Goal: Check status: Check status

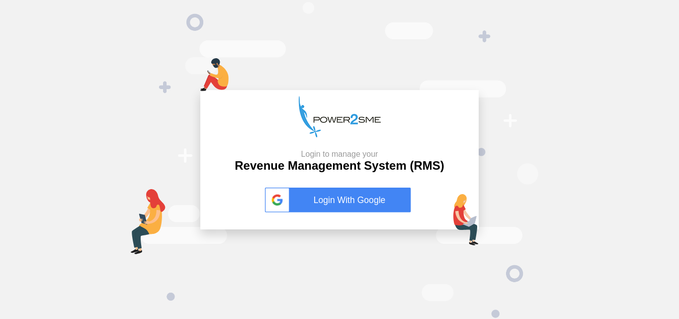
click at [338, 205] on link "Login With Google" at bounding box center [339, 199] width 149 height 25
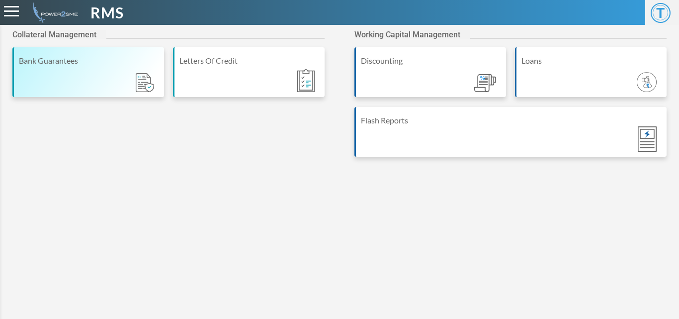
click at [110, 76] on div "Bank Guarantees" at bounding box center [88, 72] width 152 height 50
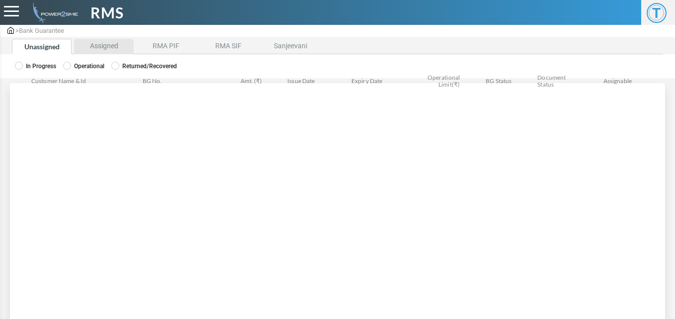
click at [103, 47] on li "Assigned" at bounding box center [104, 46] width 60 height 15
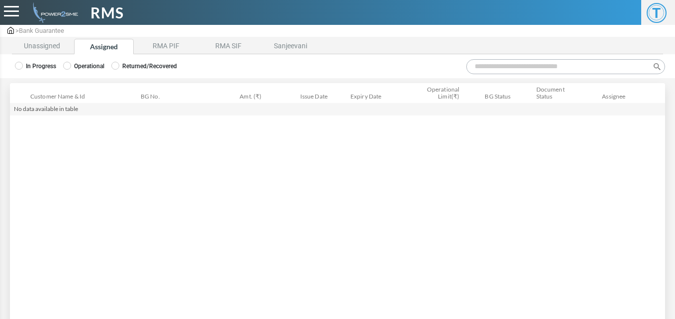
click at [86, 64] on label "Operational" at bounding box center [83, 66] width 41 height 9
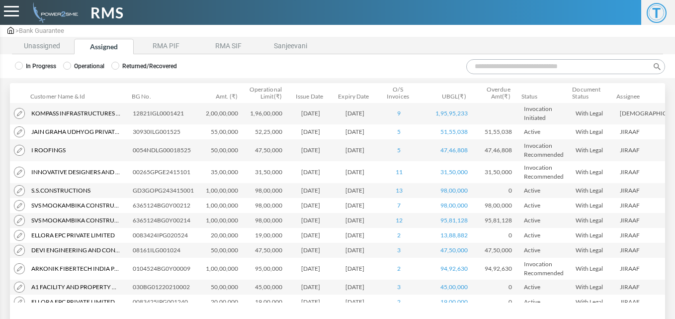
click at [501, 70] on input "Search:" at bounding box center [565, 66] width 199 height 15
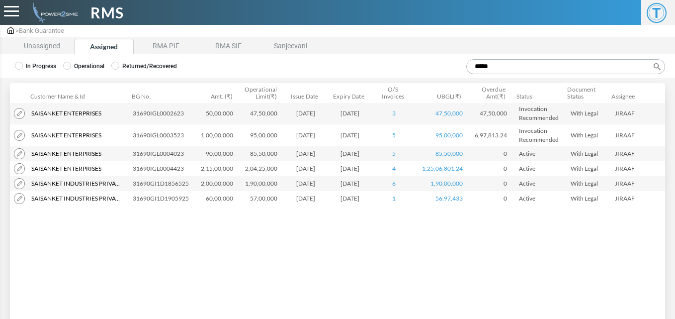
type input "*****"
